Goal: Answer question/provide support: Answer question/provide support

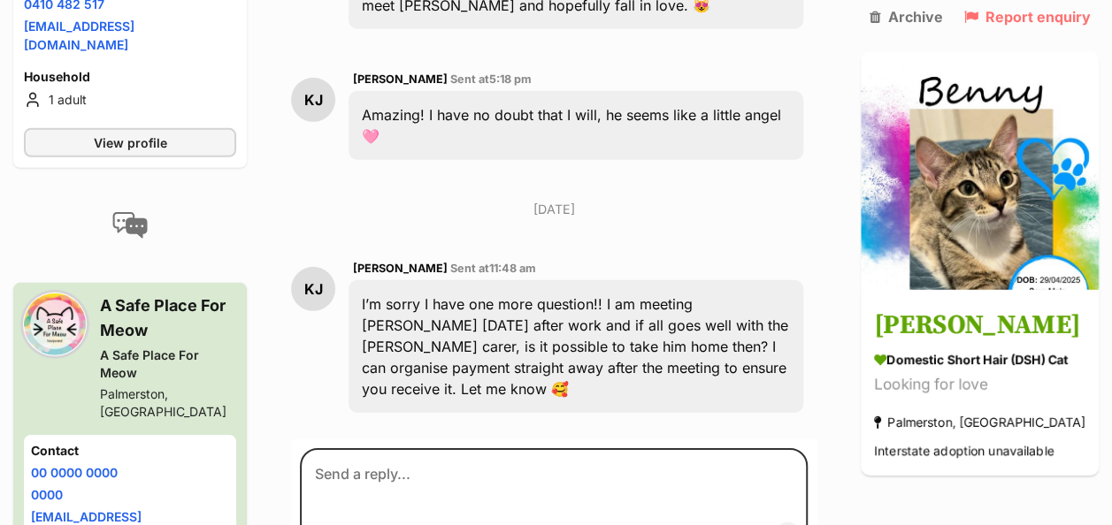
scroll to position [2535, 0]
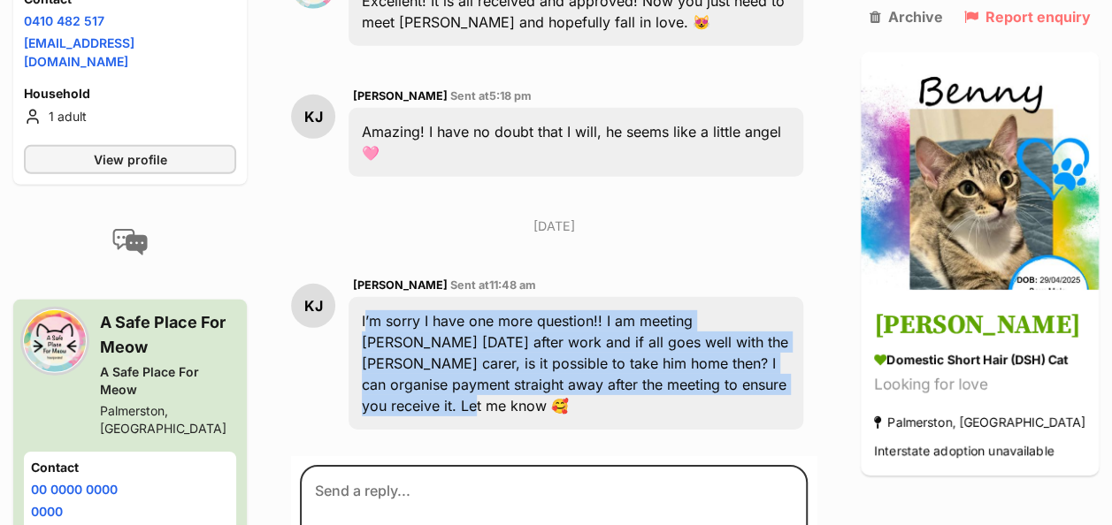
drag, startPoint x: 375, startPoint y: 219, endPoint x: 441, endPoint y: 317, distance: 117.7
click at [441, 317] on div "I’m sorry I have one more question!! I am meeting [PERSON_NAME] [DATE] after wo…" at bounding box center [575, 363] width 455 height 133
drag, startPoint x: 442, startPoint y: 317, endPoint x: 430, endPoint y: 256, distance: 61.4
copy div "I’m sorry I have one more question!! I am meeting [PERSON_NAME] [DATE] after wo…"
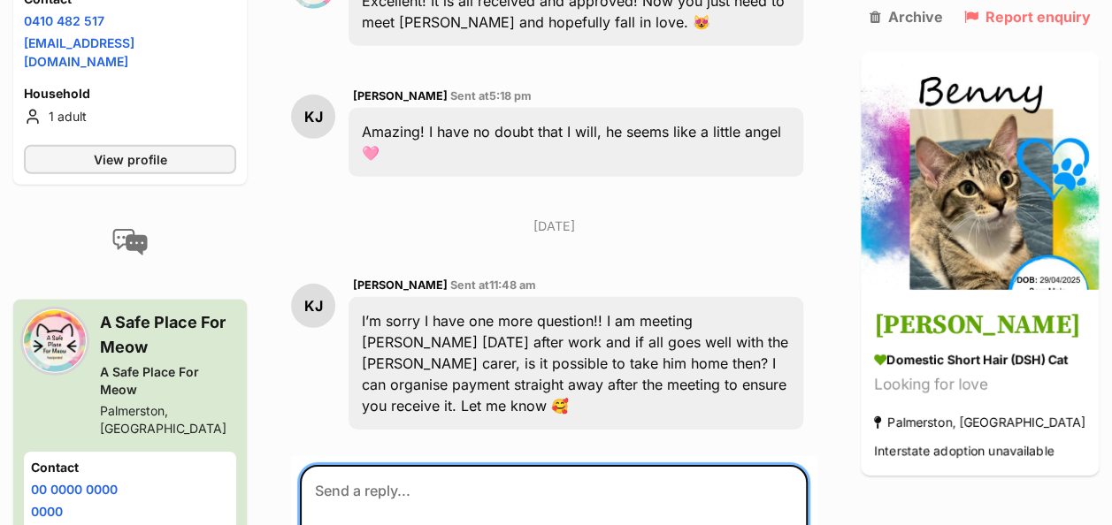
click at [368, 465] on textarea at bounding box center [554, 518] width 508 height 106
paste textarea "Hi! We think that will be absolutely fine — and please don’t apologise, we’re m…"
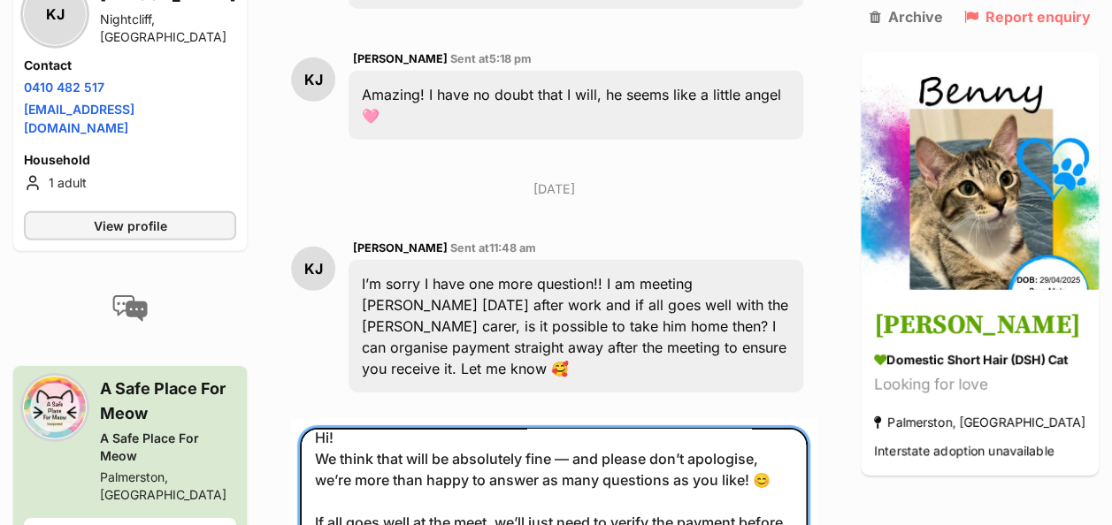
scroll to position [2584, 0]
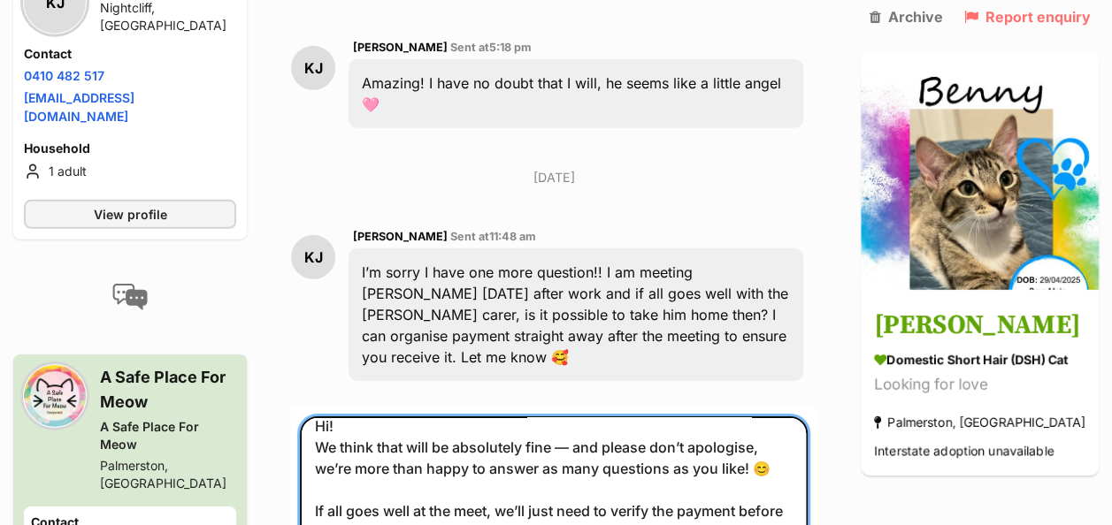
click at [328, 416] on textarea "Hi! We think that will be absolutely fine — and please don’t apologise, we’re m…" at bounding box center [554, 521] width 508 height 210
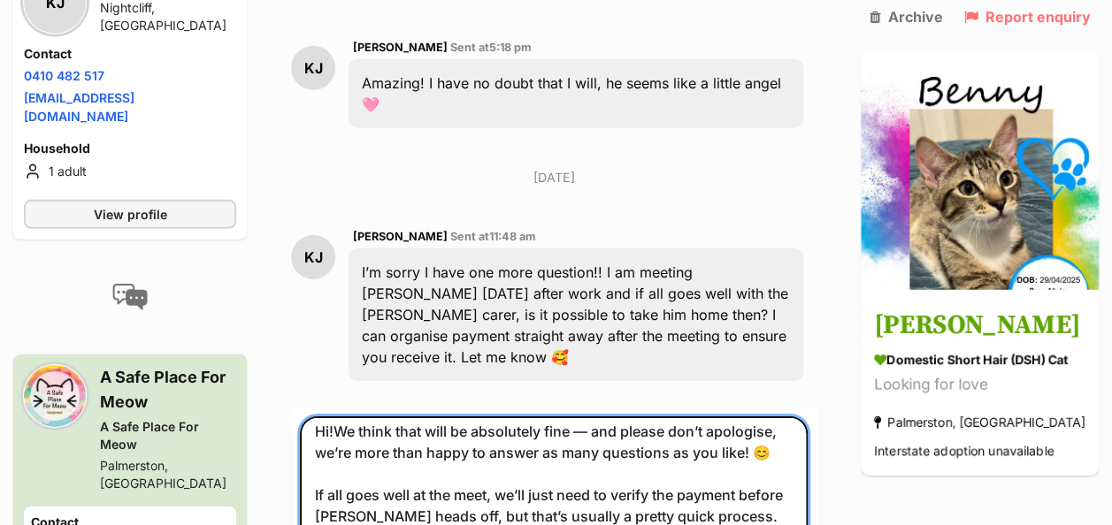
scroll to position [0, 0]
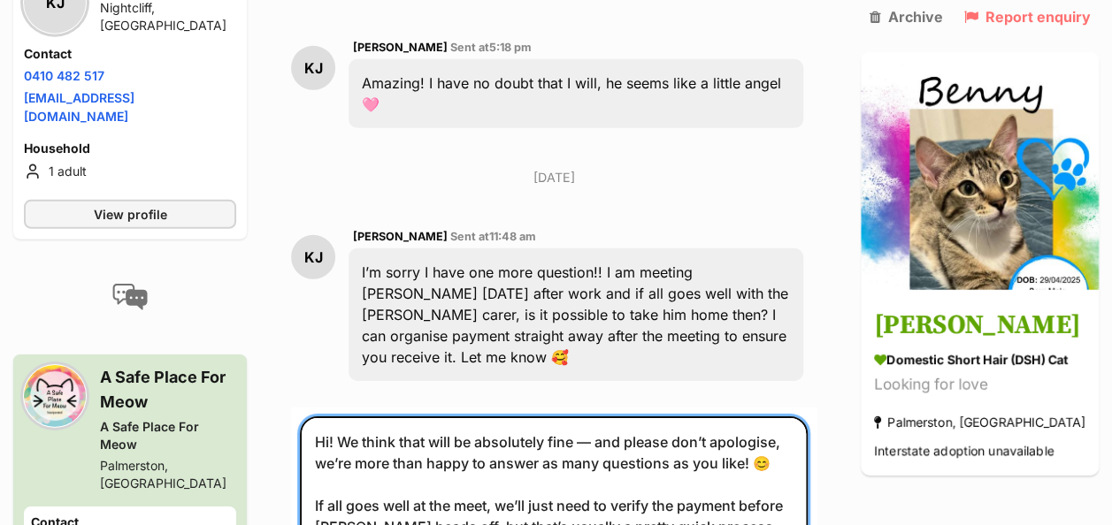
click at [362, 416] on textarea "Hi! We think that will be absolutely fine — and please don’t apologise, we’re m…" at bounding box center [554, 521] width 508 height 210
click at [605, 416] on textarea "Hi! we think that will be absolutely fine — and please don’t apologise, we’re m…" at bounding box center [554, 521] width 508 height 210
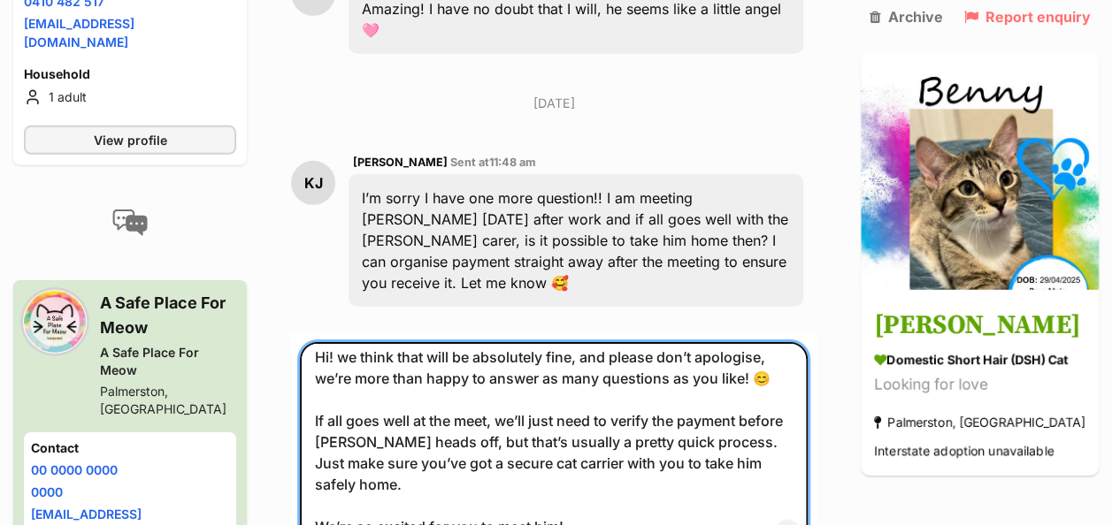
scroll to position [2672, 0]
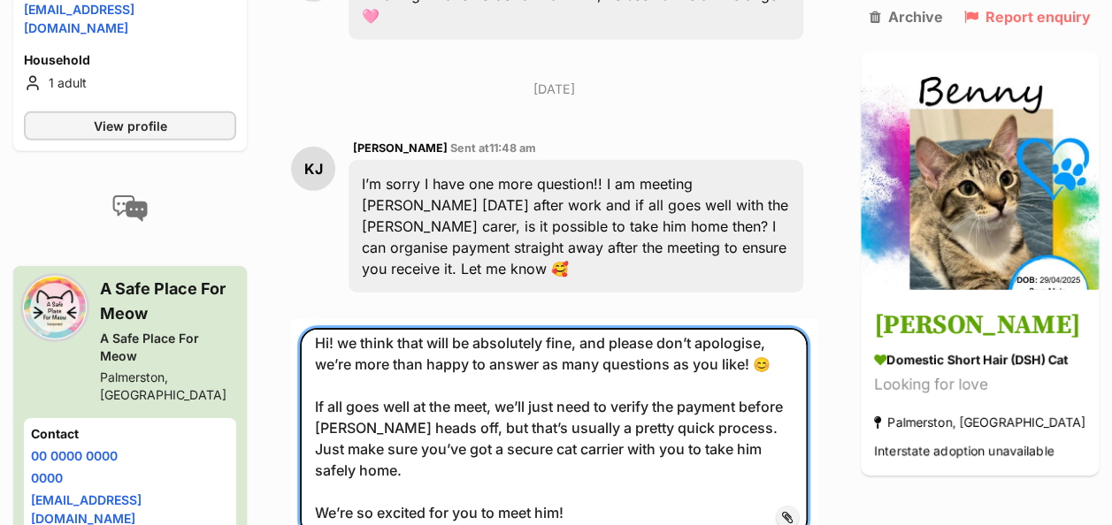
click at [632, 414] on textarea "Hi! we think that will be absolutely fine, and please don’t apologise, we’re mo…" at bounding box center [554, 433] width 508 height 210
type textarea "Hi! we think that will be absolutely fine, and please don’t apologise, we’re mo…"
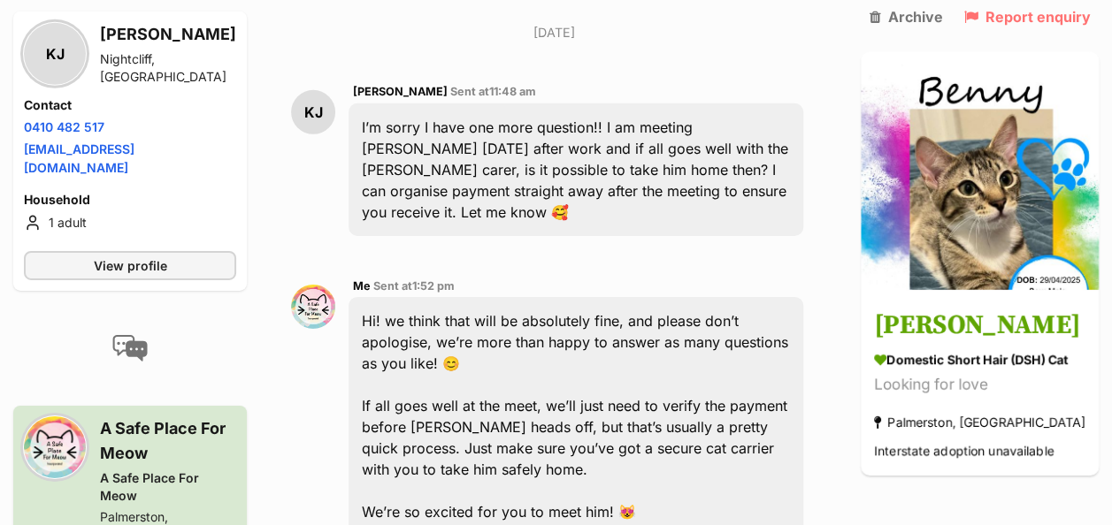
scroll to position [2773, 0]
